Goal: Check status: Check status

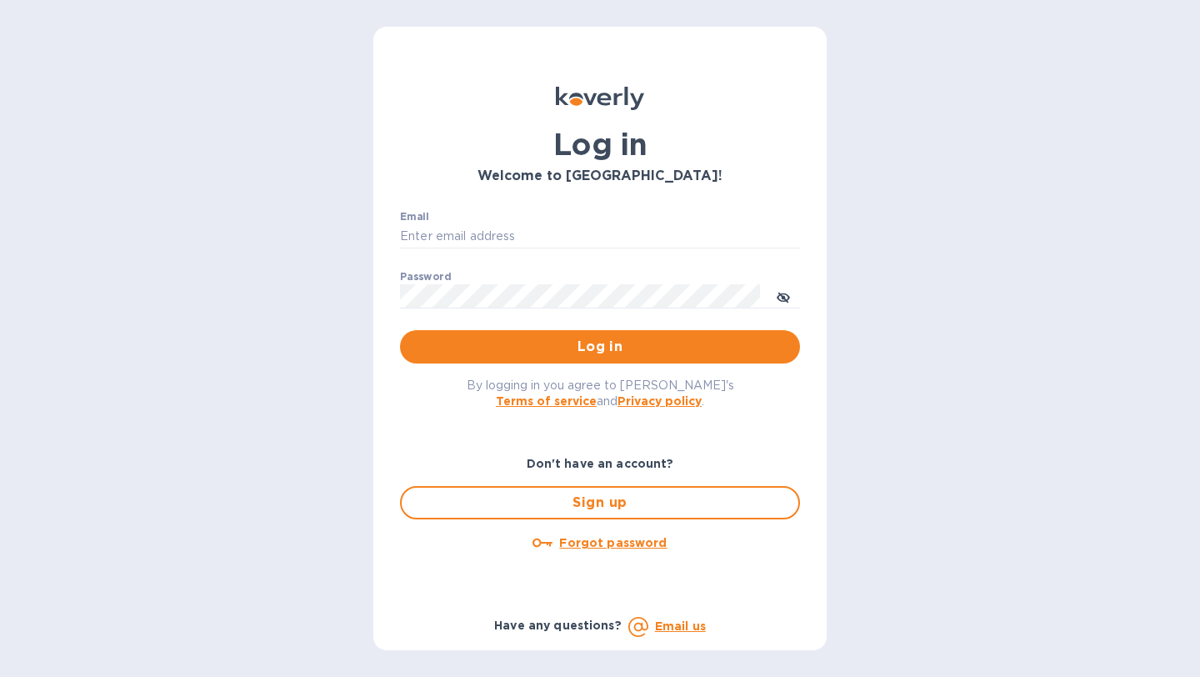
click at [495, 229] on input "Email" at bounding box center [600, 236] width 400 height 25
type input "[PERSON_NAME][EMAIL_ADDRESS][DOMAIN_NAME]"
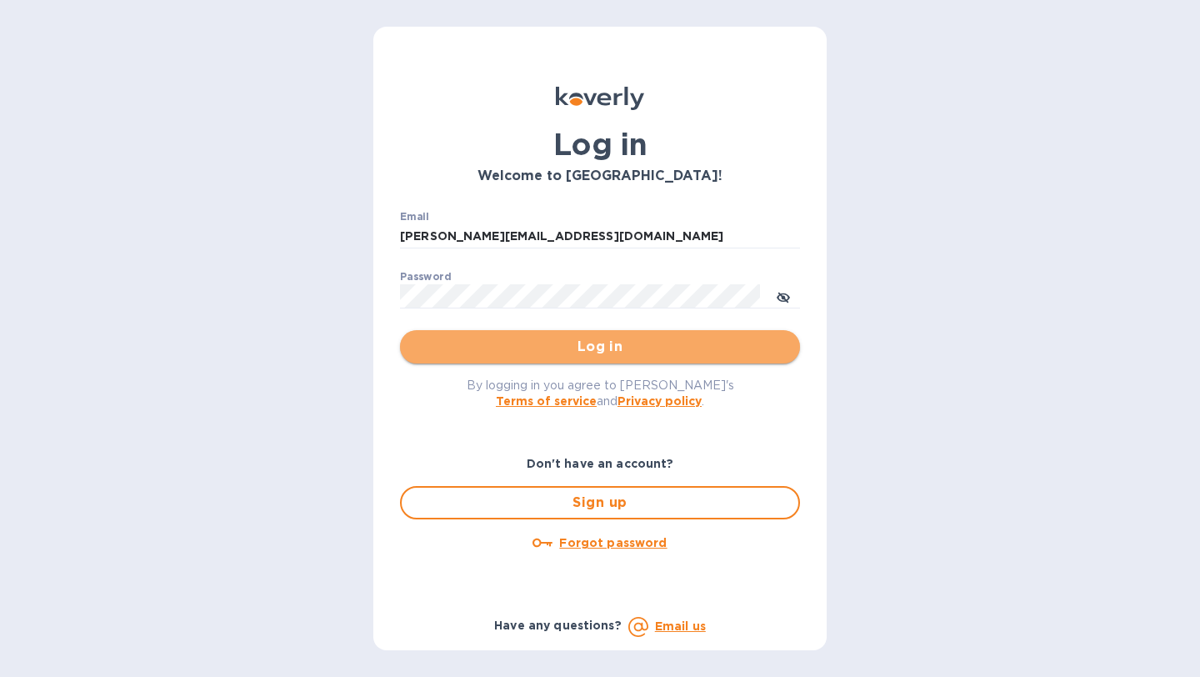
click at [532, 354] on span "Log in" at bounding box center [599, 347] width 373 height 20
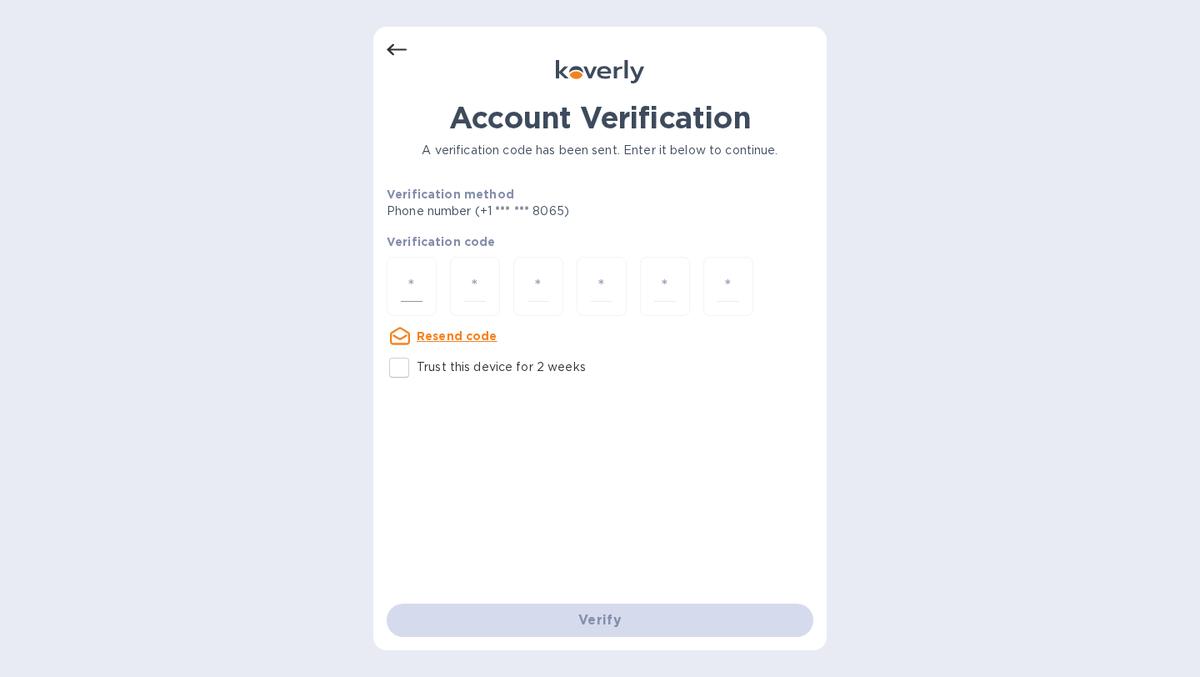
click at [407, 282] on input "number" at bounding box center [412, 286] width 22 height 31
type input "1"
type input "6"
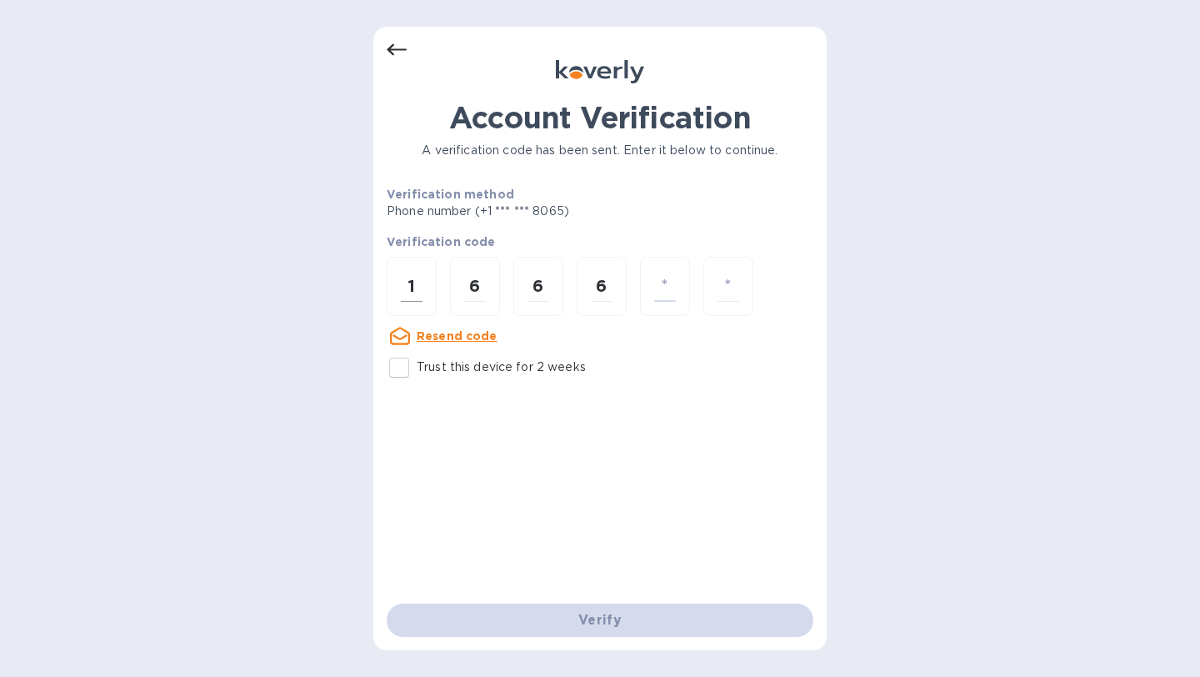
type input "1"
type input "6"
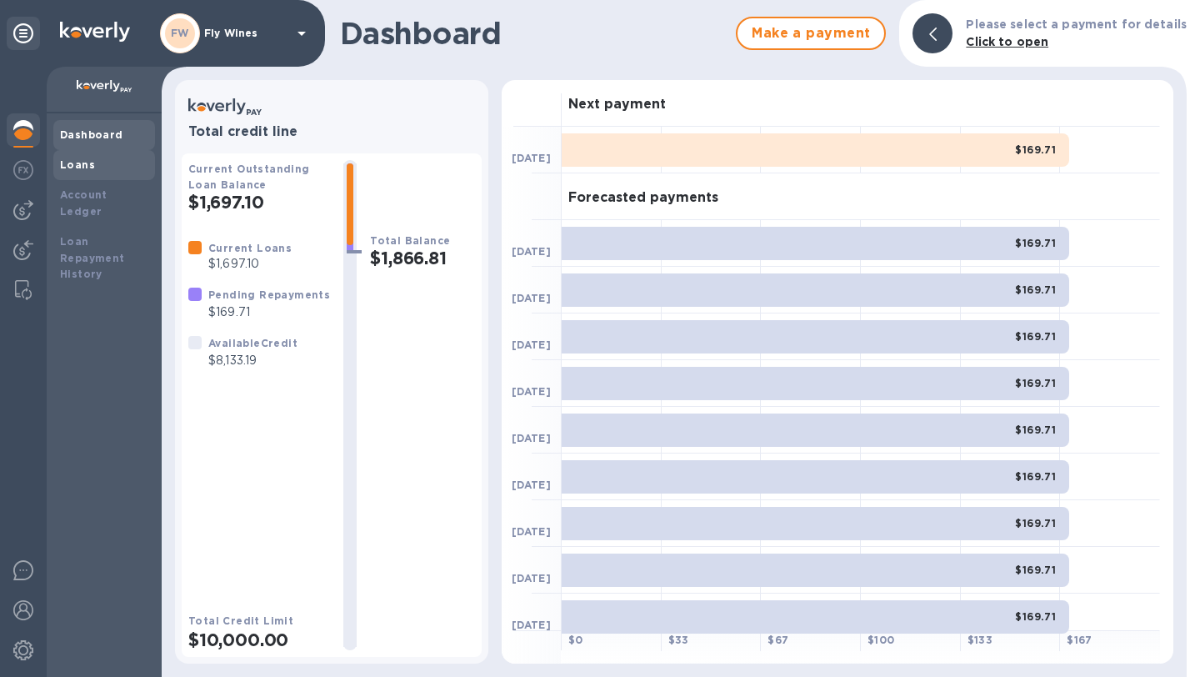
click at [102, 157] on div "Loans" at bounding box center [104, 165] width 88 height 17
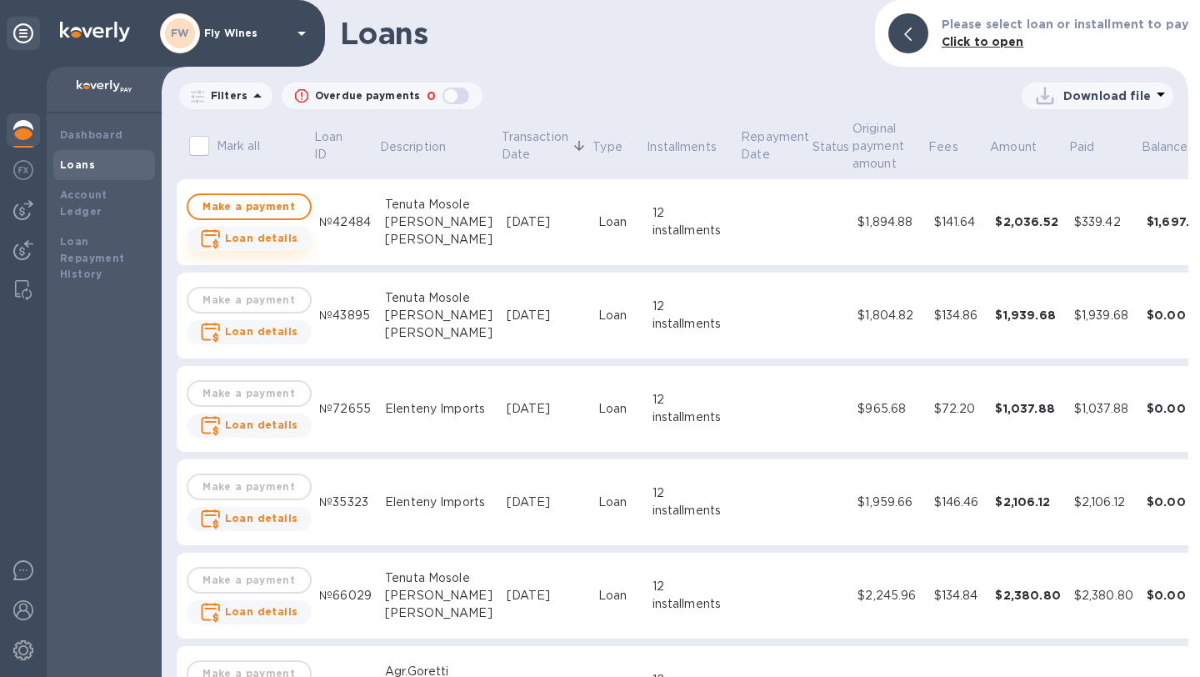
click at [280, 235] on b "Loan details" at bounding box center [261, 238] width 73 height 12
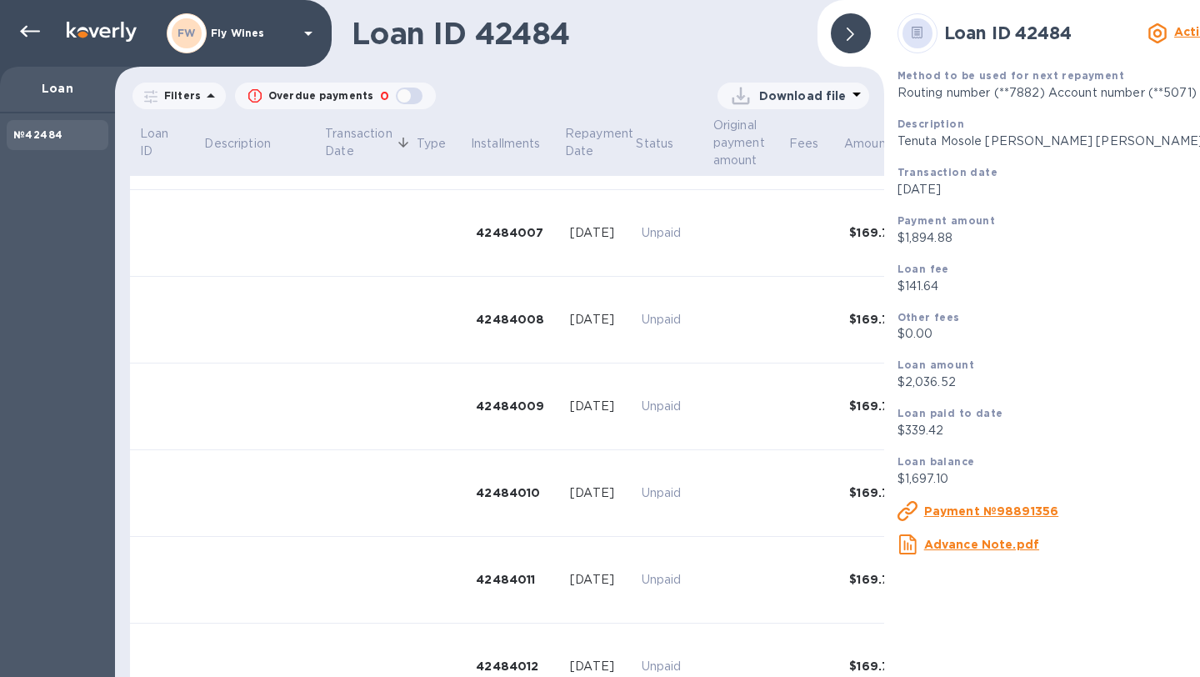
scroll to position [655, 0]
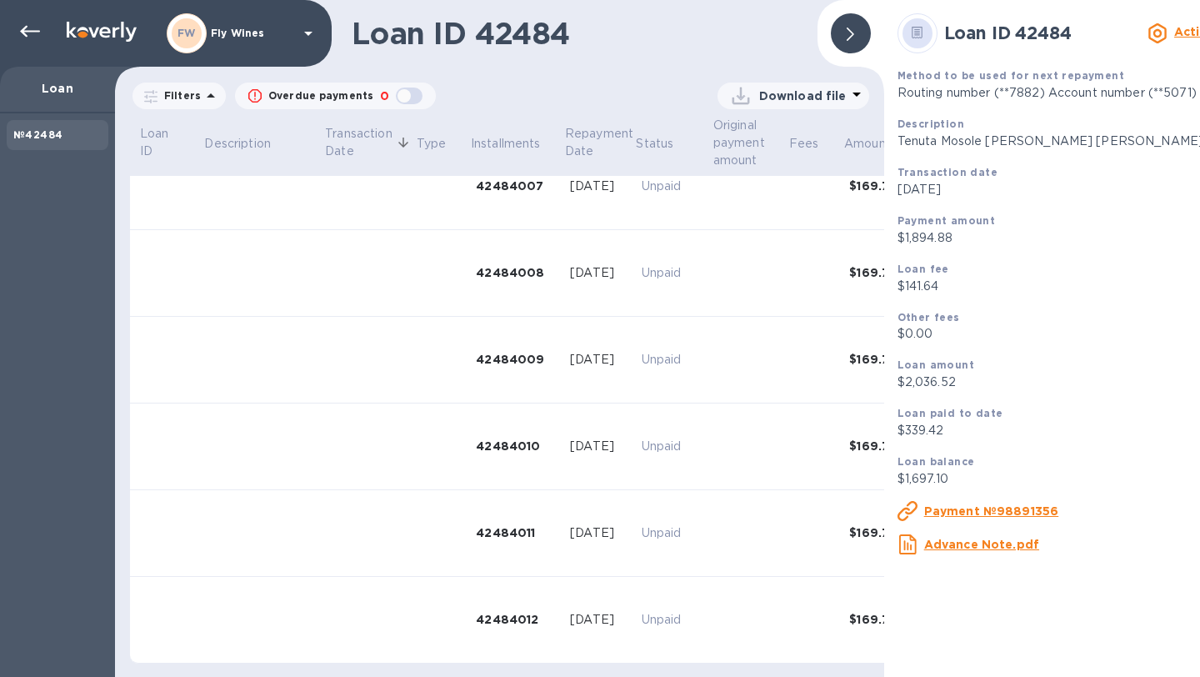
click at [952, 542] on u "Advance Note.pdf" at bounding box center [981, 543] width 115 height 13
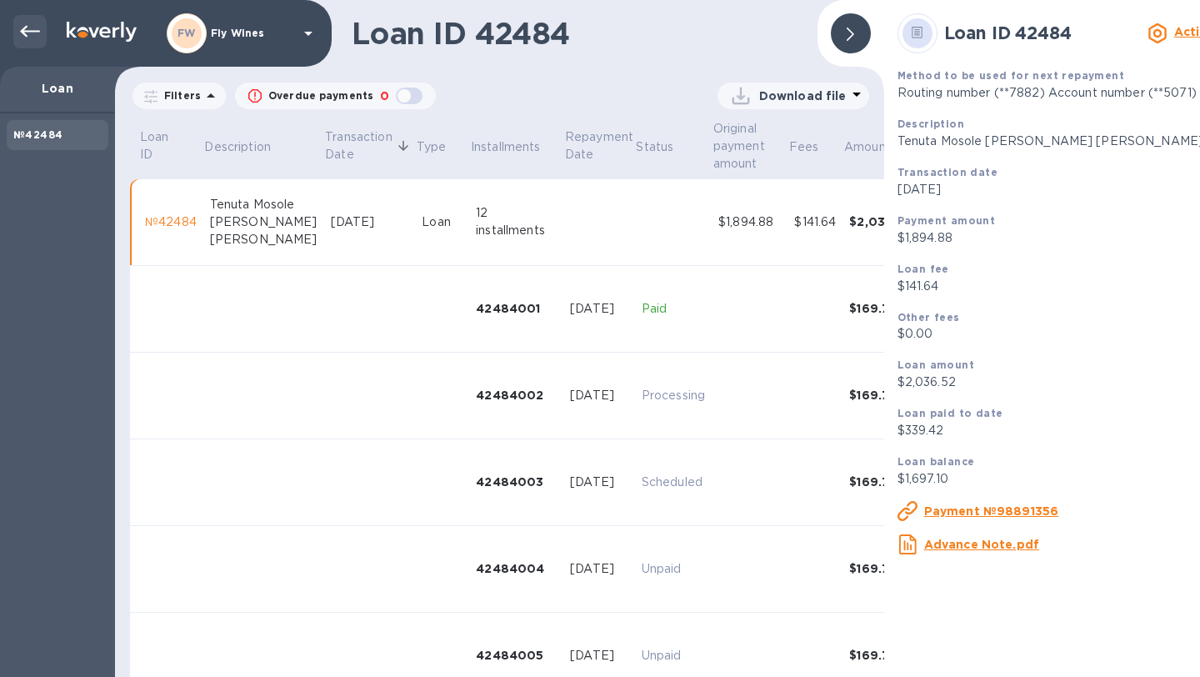
click at [21, 25] on icon at bounding box center [30, 32] width 20 height 20
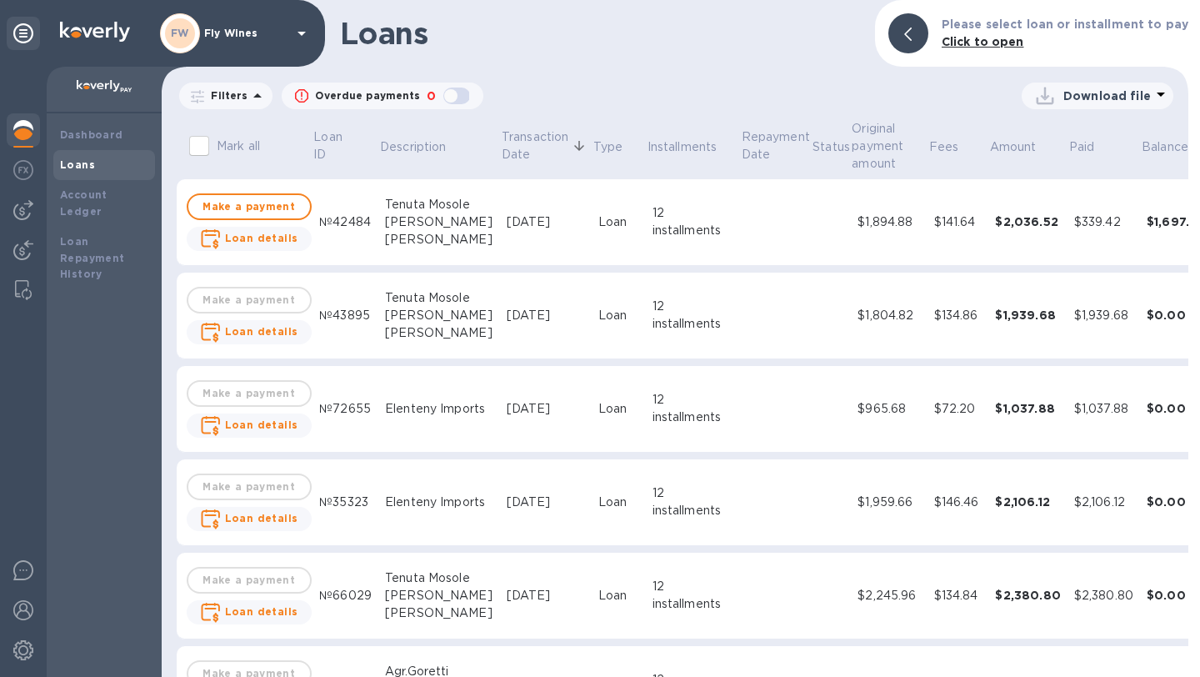
click at [575, 224] on div "[DATE]" at bounding box center [546, 221] width 78 height 17
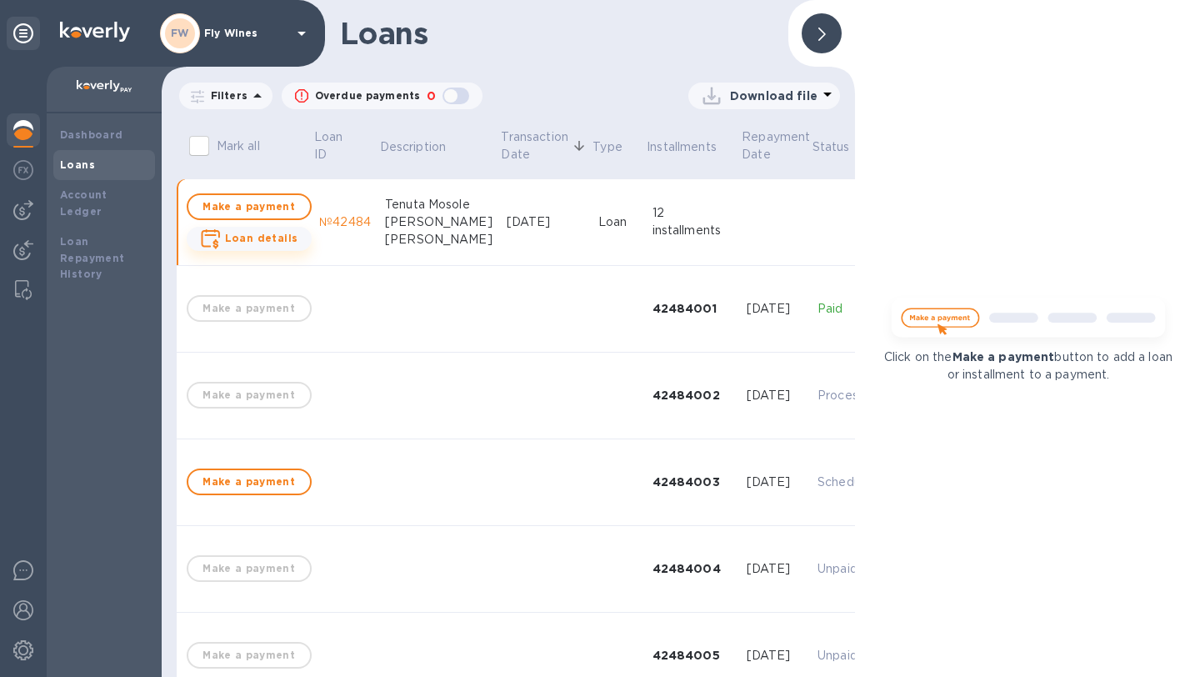
click at [274, 235] on b "Loan details" at bounding box center [261, 238] width 73 height 12
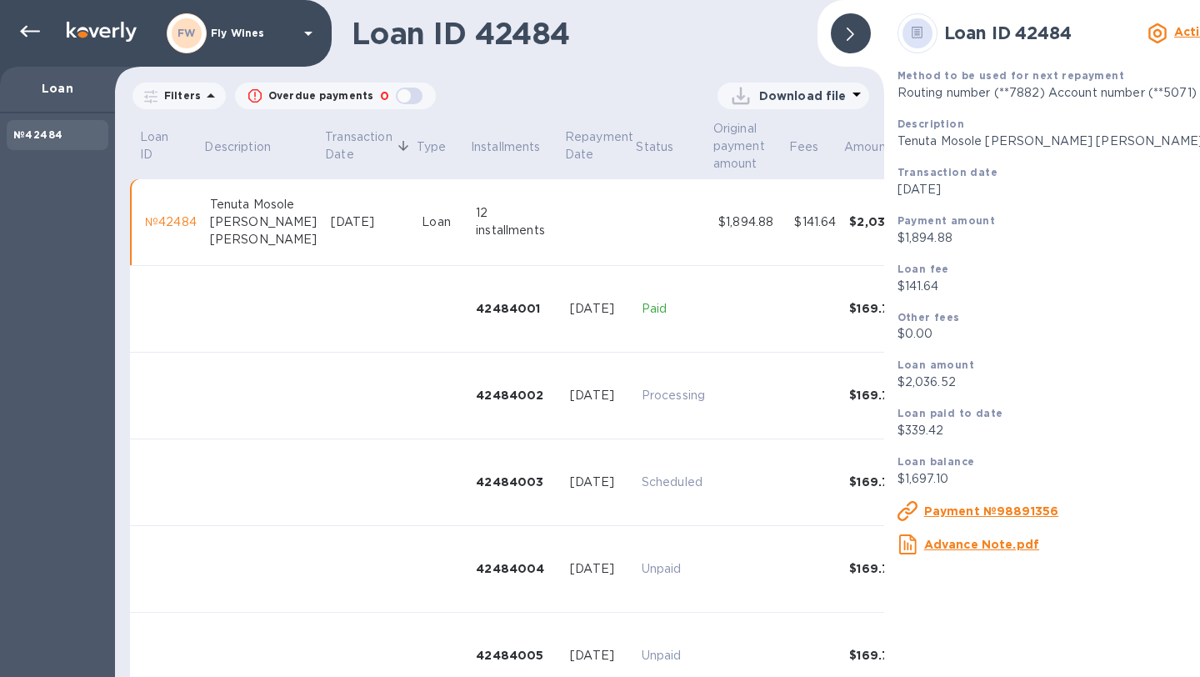
click at [46, 92] on p "Loan" at bounding box center [57, 88] width 88 height 17
click at [31, 32] on icon at bounding box center [30, 32] width 20 height 12
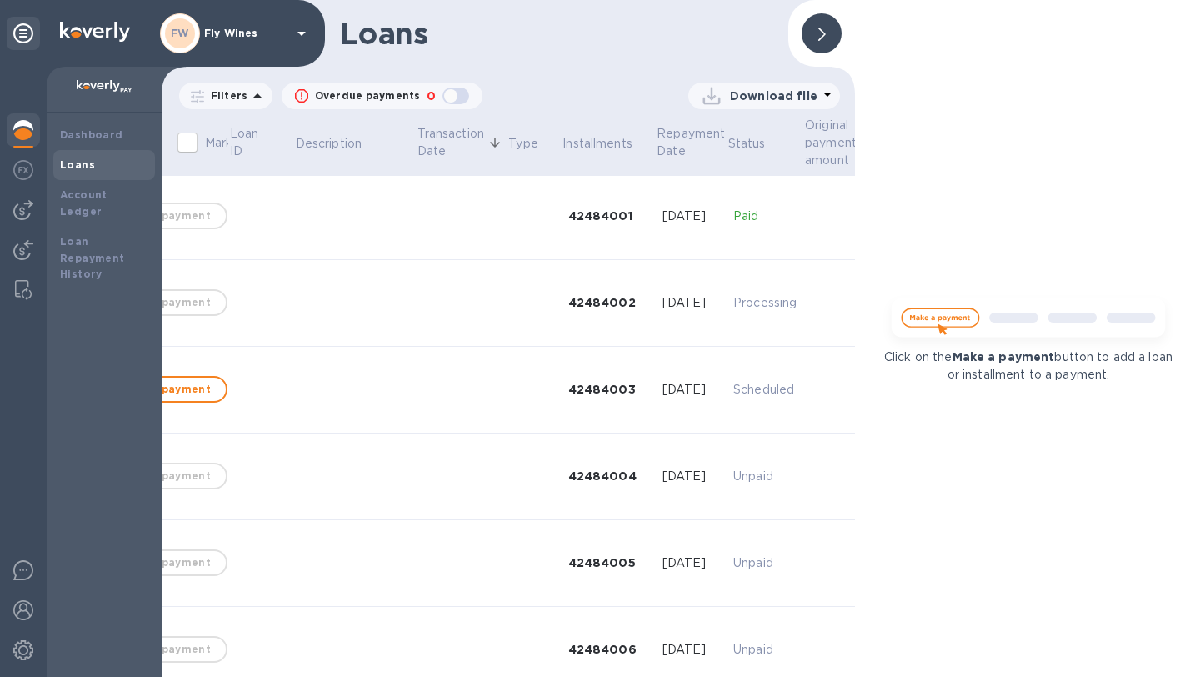
scroll to position [92, 0]
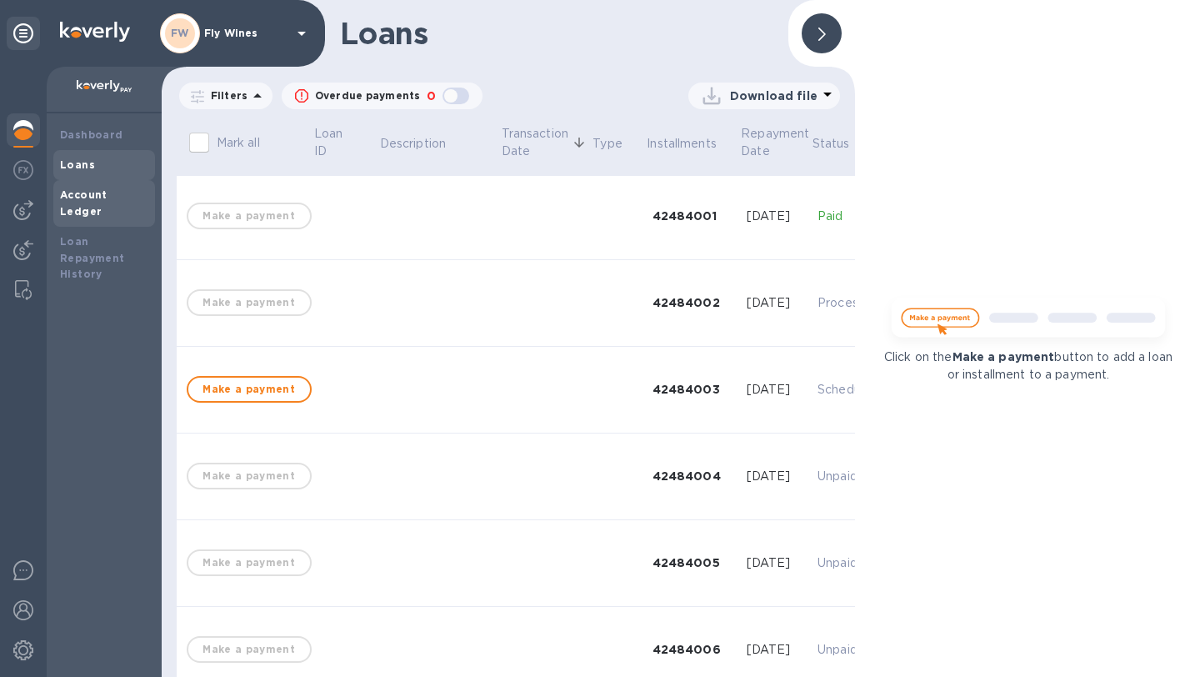
click at [107, 199] on b "Account Ledger" at bounding box center [83, 202] width 47 height 29
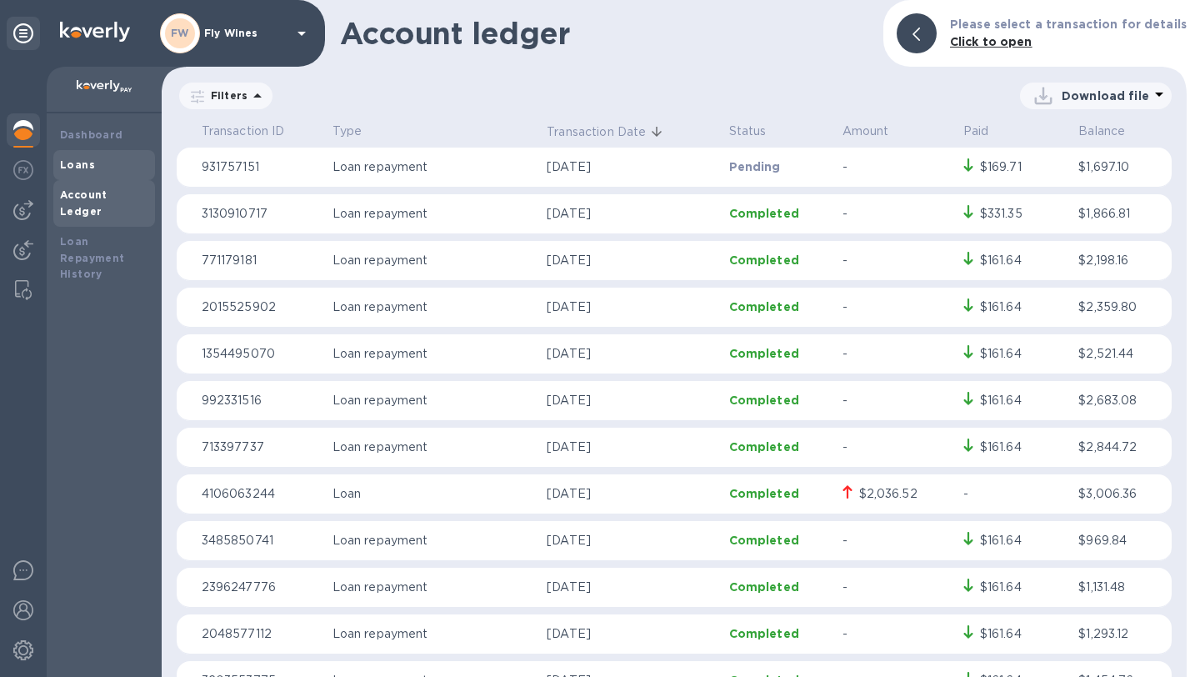
click at [103, 164] on div "Loans" at bounding box center [104, 165] width 88 height 17
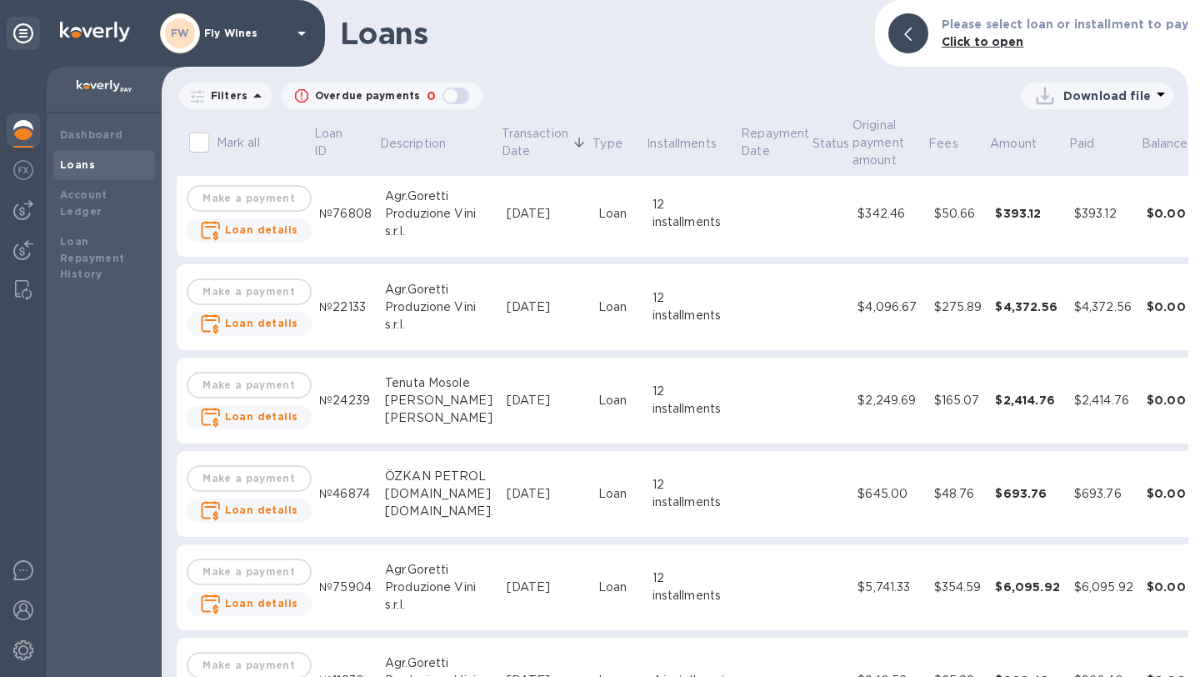
scroll to position [612, 0]
